Goal: Task Accomplishment & Management: Use online tool/utility

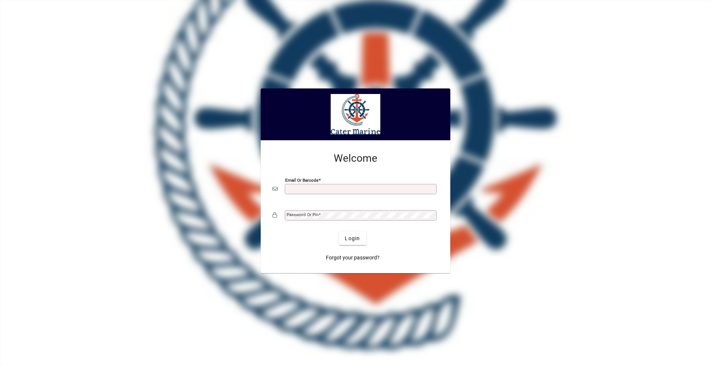
click at [297, 188] on input "Email or Barcode" at bounding box center [362, 189] width 150 height 6
type input "**********"
click at [339, 232] on button "Login" at bounding box center [352, 238] width 27 height 13
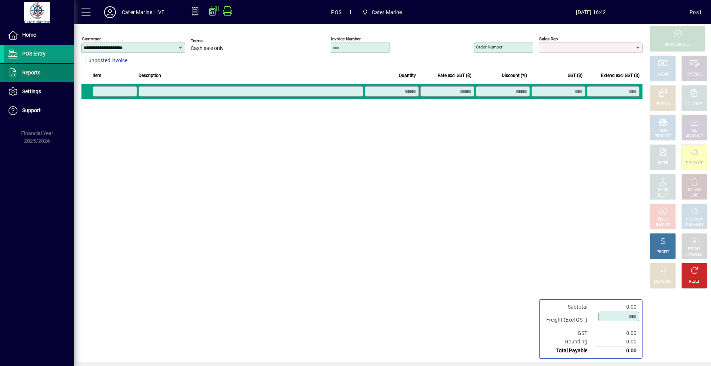
click at [33, 70] on span "Reports" at bounding box center [31, 73] width 18 height 6
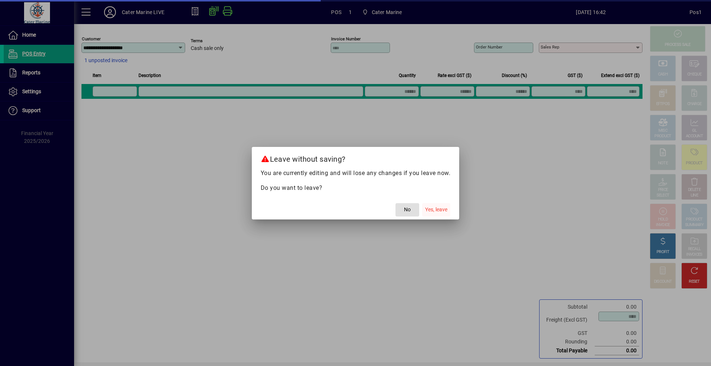
click at [445, 212] on span "Yes, leave" at bounding box center [436, 210] width 22 height 8
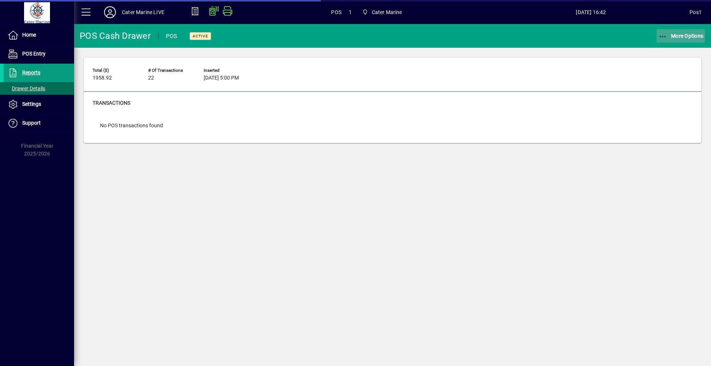
click at [680, 33] on span "More Options" at bounding box center [680, 36] width 45 height 6
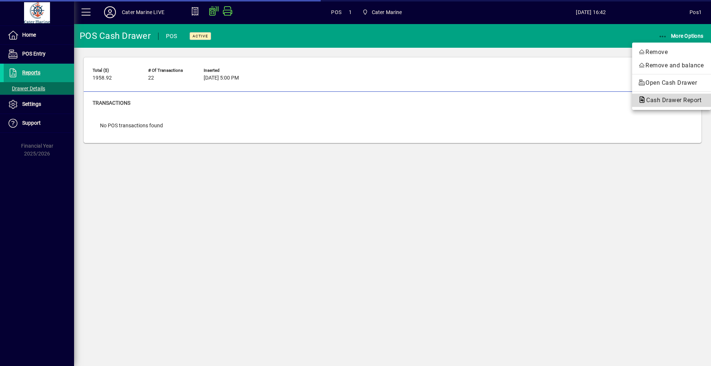
click at [658, 94] on button "Cash Drawer Report" at bounding box center [671, 100] width 79 height 13
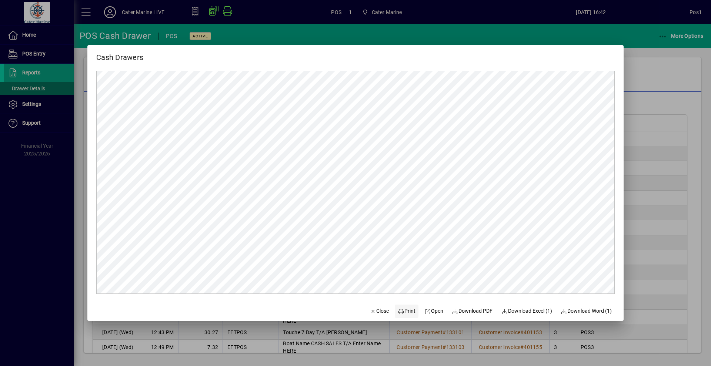
click at [403, 313] on span "Print" at bounding box center [407, 311] width 18 height 8
click at [672, 64] on div at bounding box center [355, 183] width 711 height 366
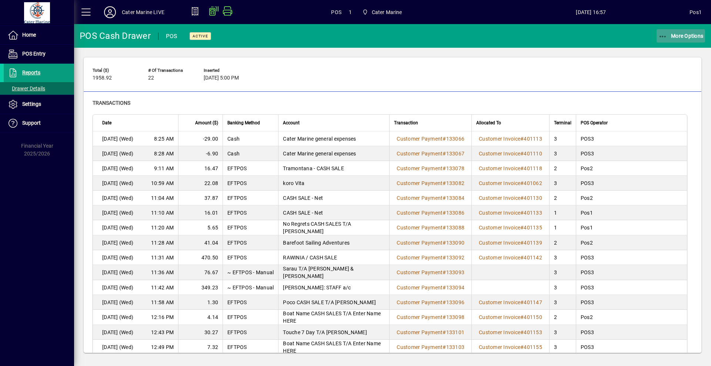
click at [677, 41] on span "button" at bounding box center [681, 36] width 49 height 18
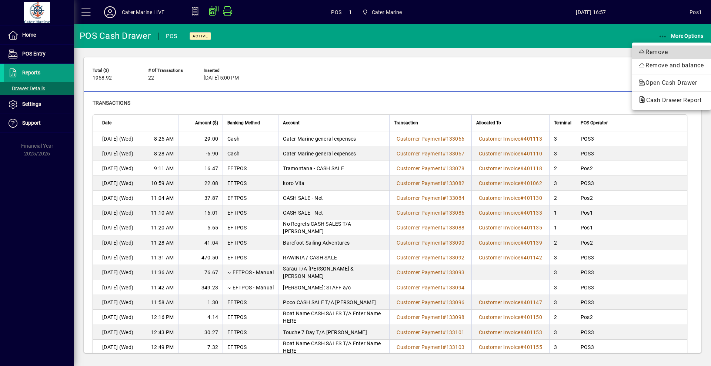
click at [657, 51] on span "Remove" at bounding box center [671, 52] width 67 height 9
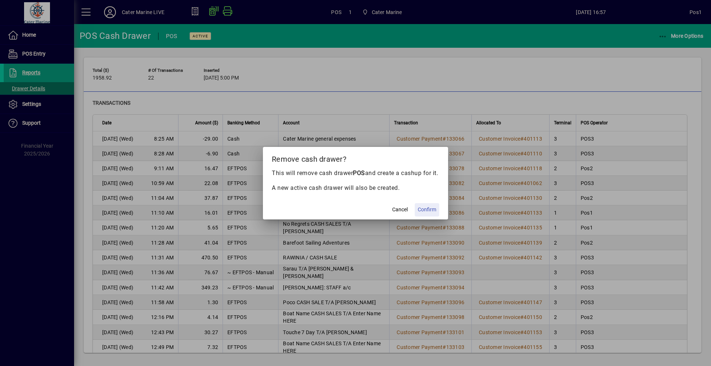
click at [421, 212] on span "Confirm" at bounding box center [427, 210] width 19 height 8
